Goal: Transaction & Acquisition: Obtain resource

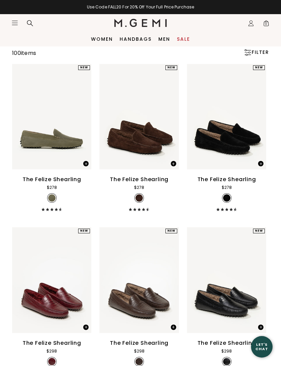
scroll to position [53, 0]
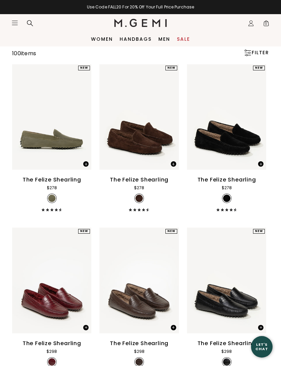
click at [265, 199] on div "The Felize Shearling $278 + 2" at bounding box center [226, 194] width 79 height 36
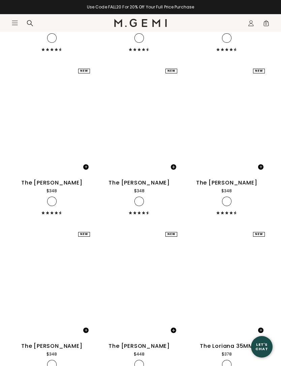
scroll to position [4283, 0]
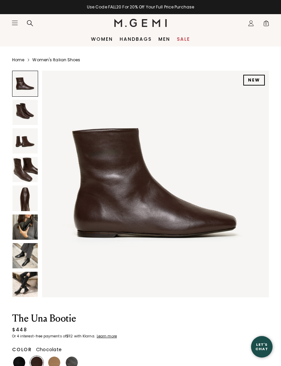
click at [30, 229] on img at bounding box center [24, 227] width 25 height 25
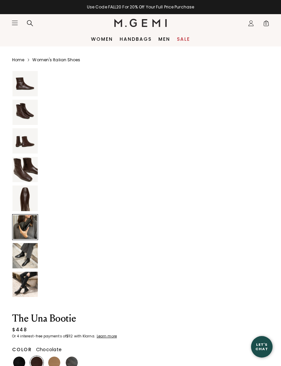
scroll to position [1167, 0]
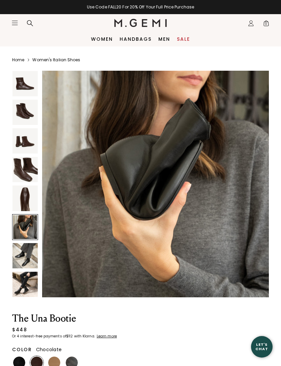
click at [29, 255] on img at bounding box center [24, 255] width 25 height 25
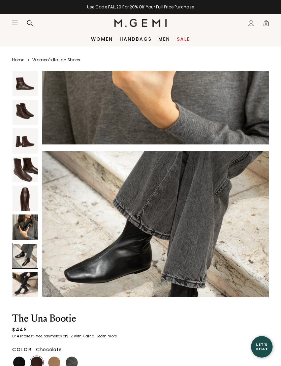
scroll to position [1401, 0]
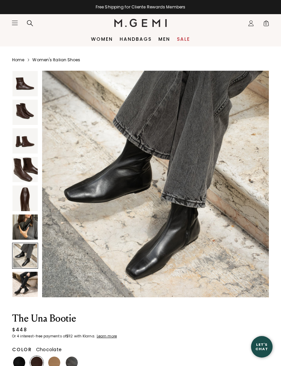
click at [25, 278] on img at bounding box center [24, 284] width 25 height 25
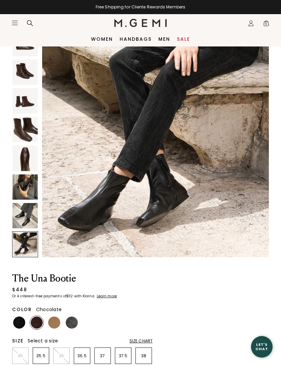
scroll to position [67, 0]
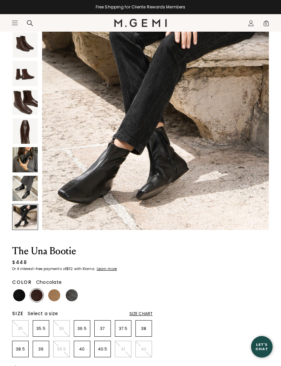
click at [35, 297] on img at bounding box center [37, 295] width 12 height 12
click at [31, 294] on img at bounding box center [37, 295] width 12 height 12
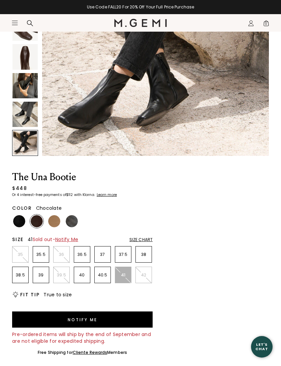
click at [105, 274] on p "40.5" at bounding box center [103, 275] width 16 height 5
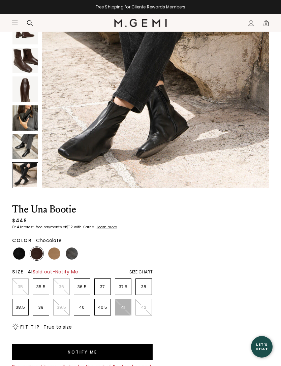
click at [85, 355] on button "Notify Me" at bounding box center [82, 352] width 141 height 16
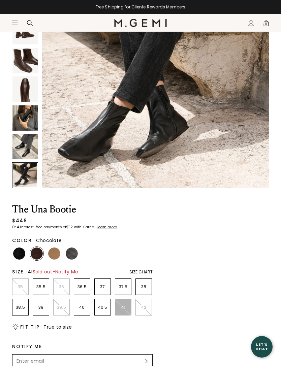
click at [91, 360] on input "Enter your email address to be notified when your selection is back in stock" at bounding box center [76, 361] width 127 height 11
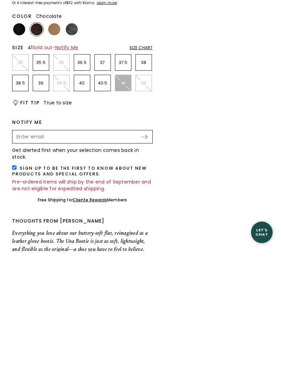
type input "mebbalvarez@hotmail.com"
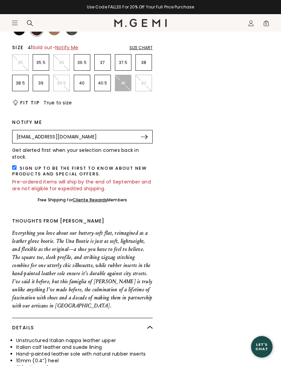
click at [147, 136] on img at bounding box center [144, 137] width 7 height 4
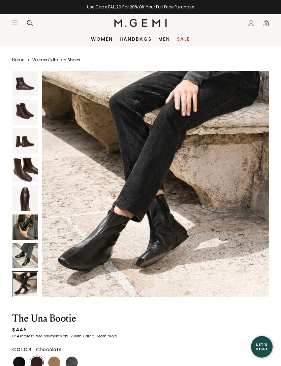
scroll to position [1638, 0]
